Goal: Communication & Community: Answer question/provide support

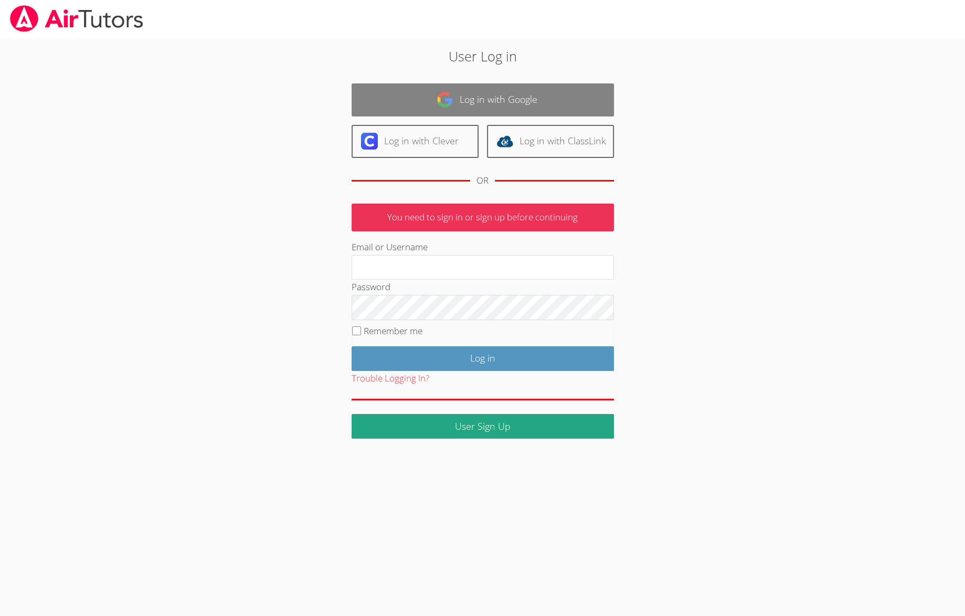
click at [467, 101] on link "Log in with Google" at bounding box center [482, 99] width 262 height 33
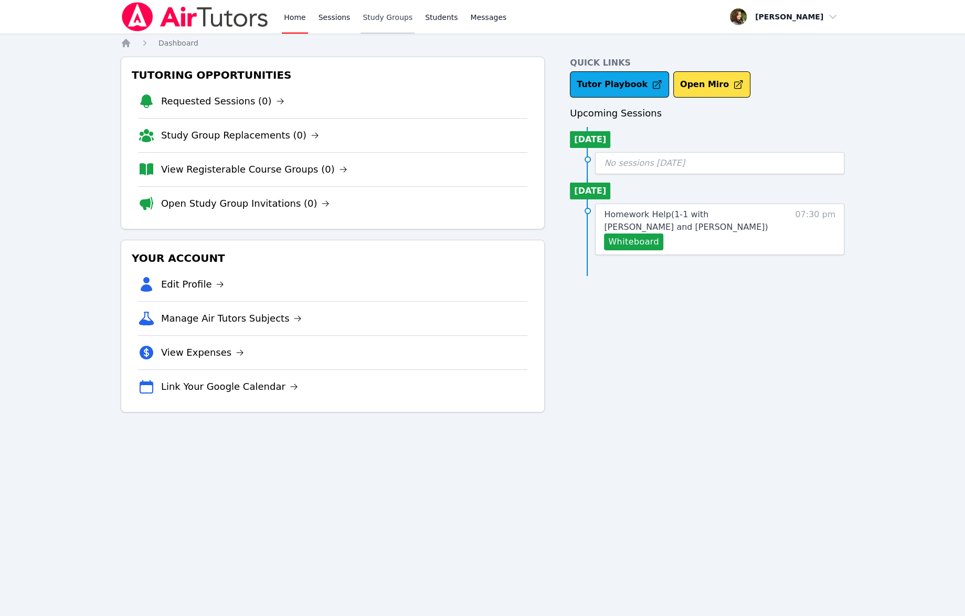
click at [382, 19] on link "Study Groups" at bounding box center [387, 17] width 54 height 34
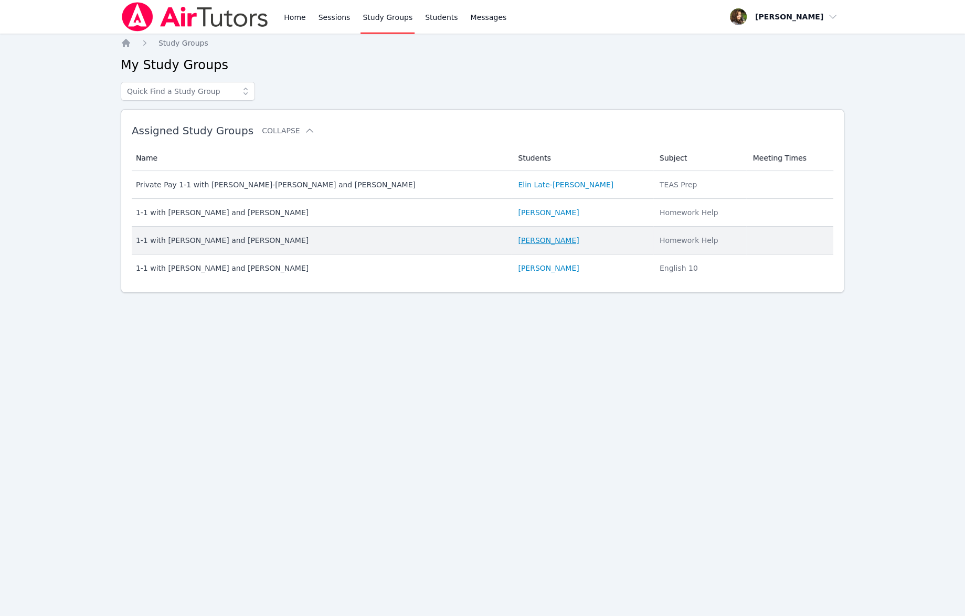
click at [518, 243] on link "[PERSON_NAME]" at bounding box center [548, 240] width 61 height 10
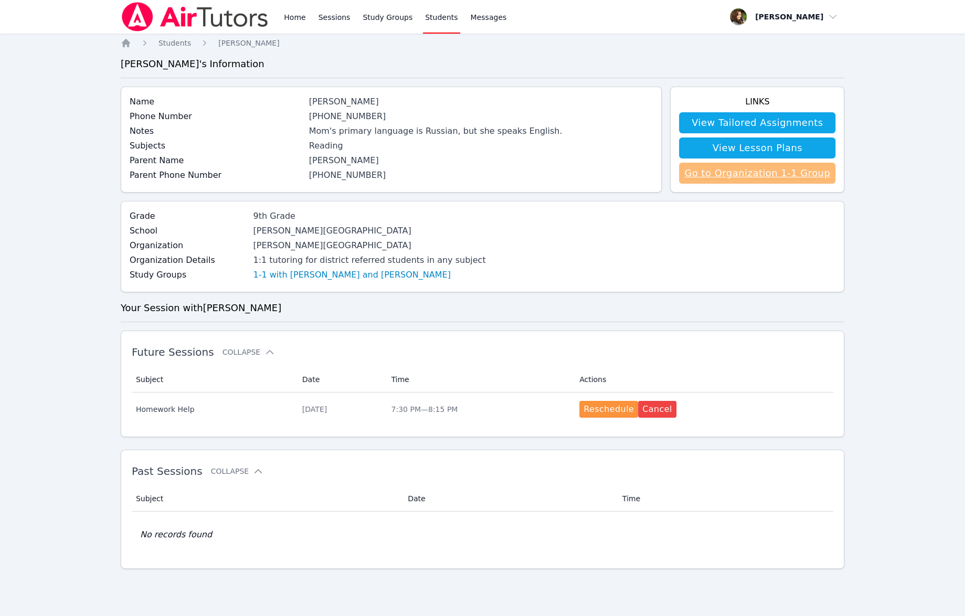
click at [760, 178] on link "Go to Organization 1-1 Group" at bounding box center [757, 173] width 156 height 21
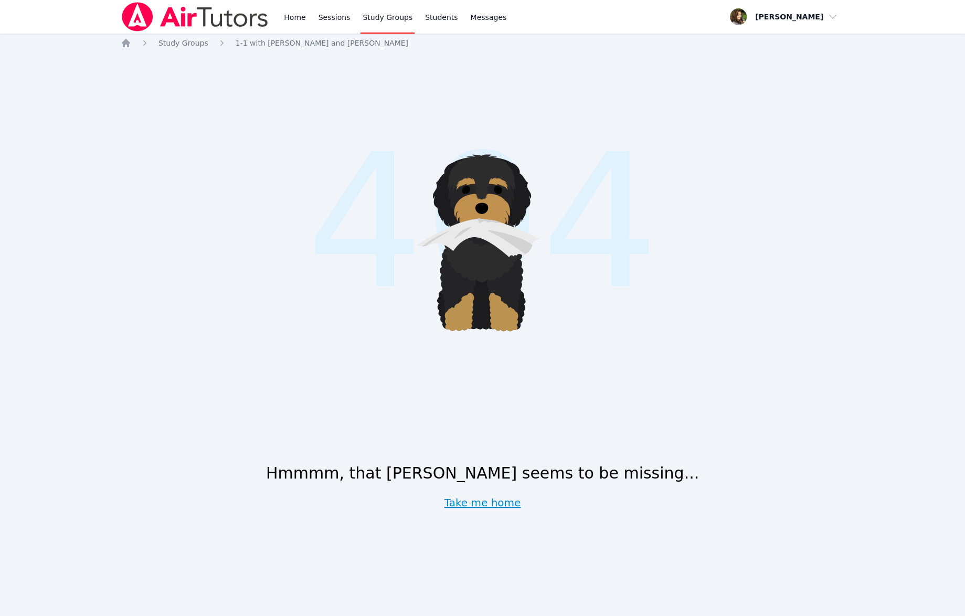
click at [477, 505] on link "Take me home" at bounding box center [482, 502] width 77 height 15
